Goal: Use online tool/utility: Utilize a website feature to perform a specific function

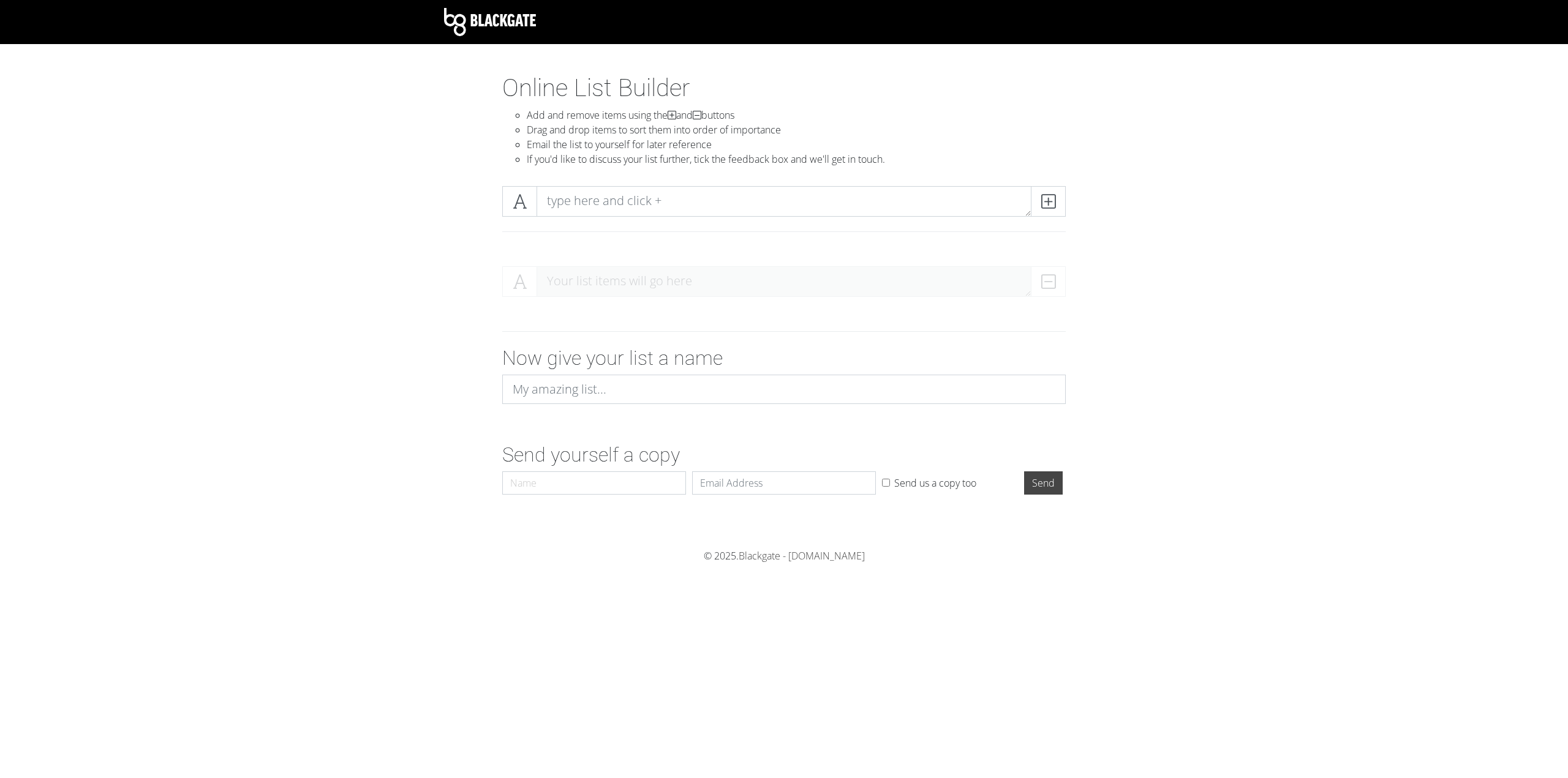
click at [531, 283] on div "Your list items will go here" at bounding box center [784, 286] width 563 height 40
click at [567, 489] on input "Name" at bounding box center [594, 483] width 183 height 24
click at [706, 472] on input "Email" at bounding box center [784, 483] width 183 height 24
drag, startPoint x: 617, startPoint y: 396, endPoint x: 622, endPoint y: 348, distance: 48.3
click at [615, 395] on input at bounding box center [784, 389] width 563 height 30
